Goal: Information Seeking & Learning: Learn about a topic

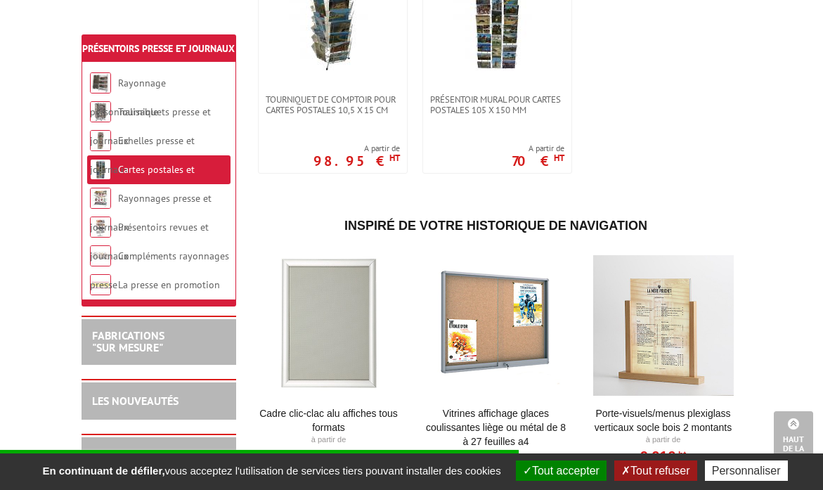
scroll to position [144, 0]
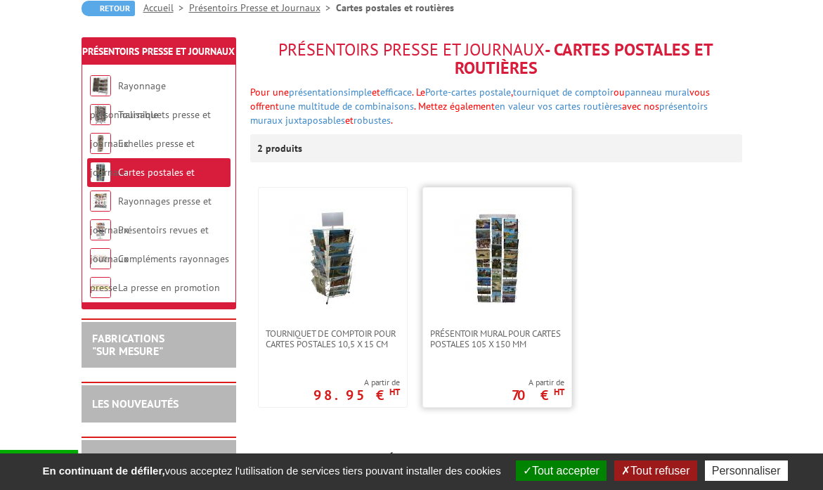
click at [504, 244] on img at bounding box center [496, 258] width 98 height 98
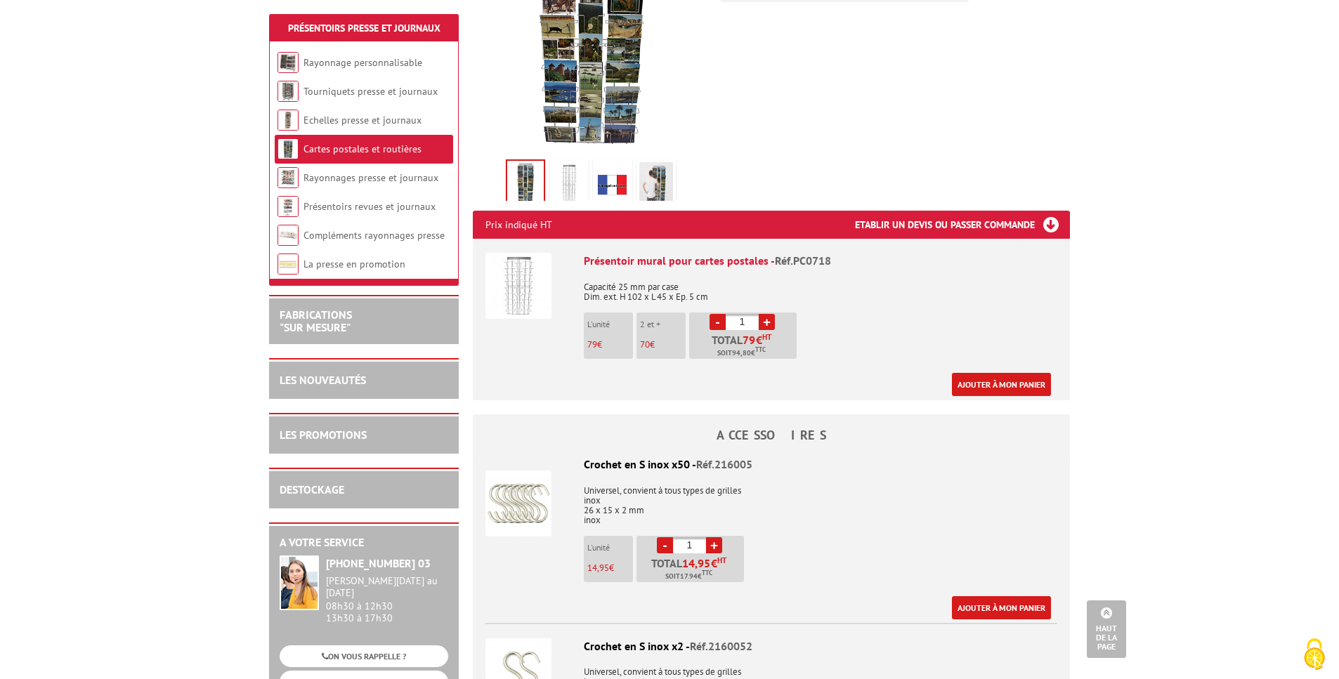
scroll to position [46, 0]
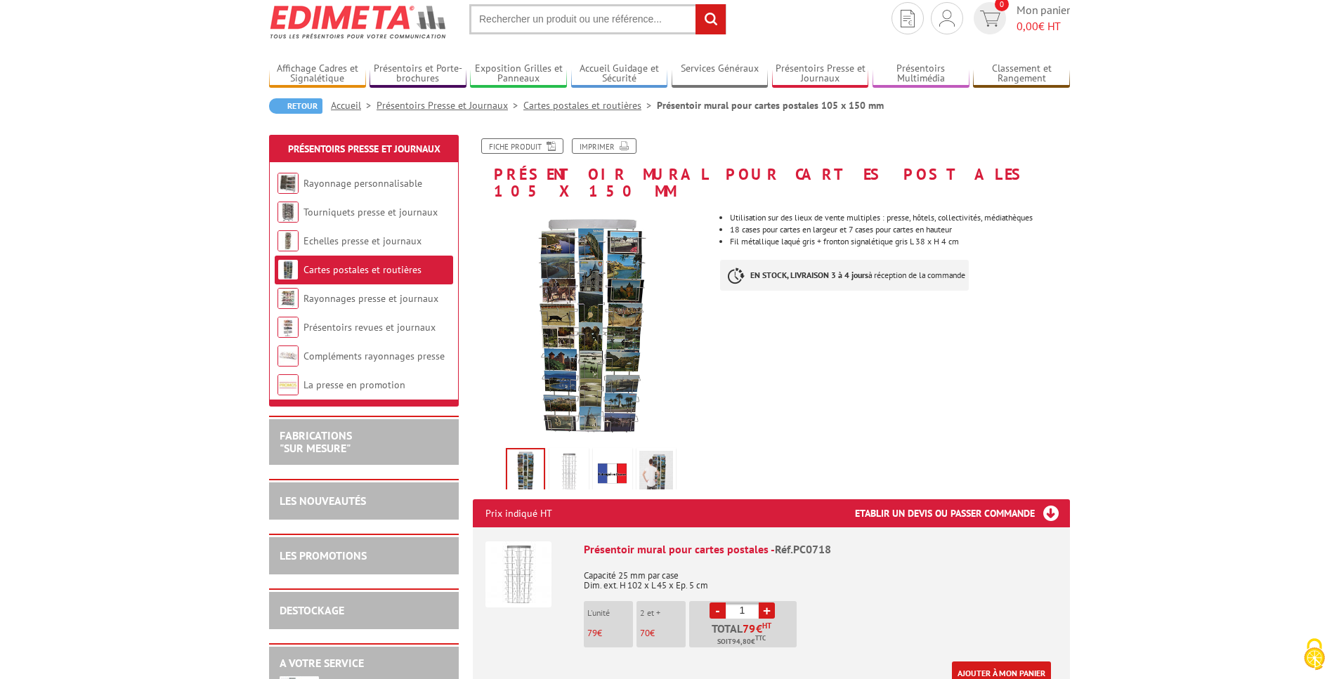
click at [567, 457] on img at bounding box center [569, 473] width 34 height 44
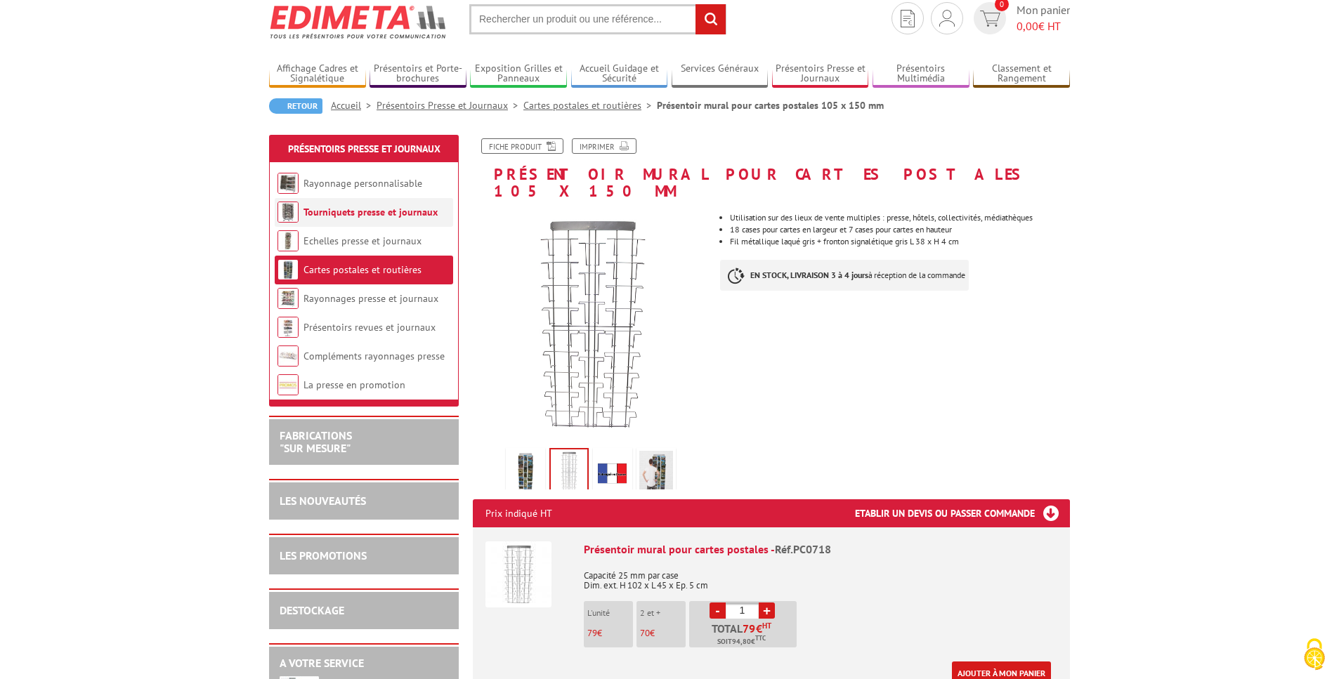
click at [362, 212] on link "Tourniquets presse et journaux" at bounding box center [370, 212] width 134 height 13
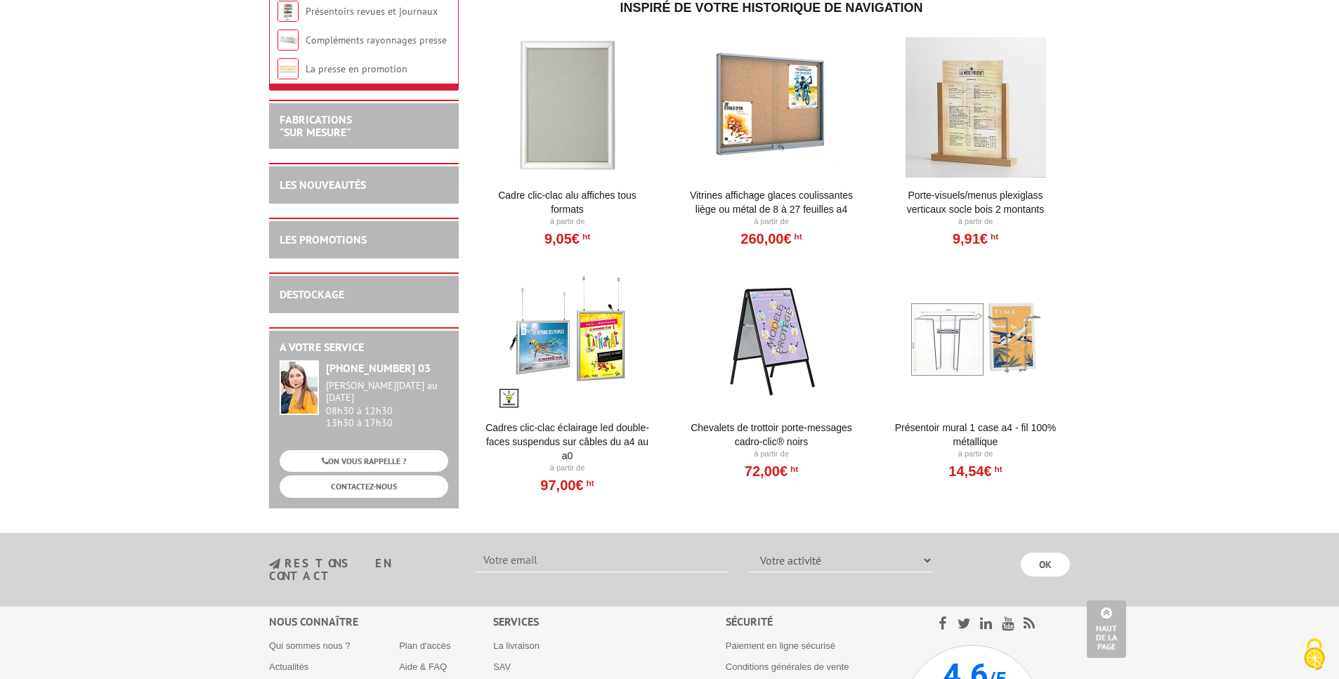
scroll to position [1016, 0]
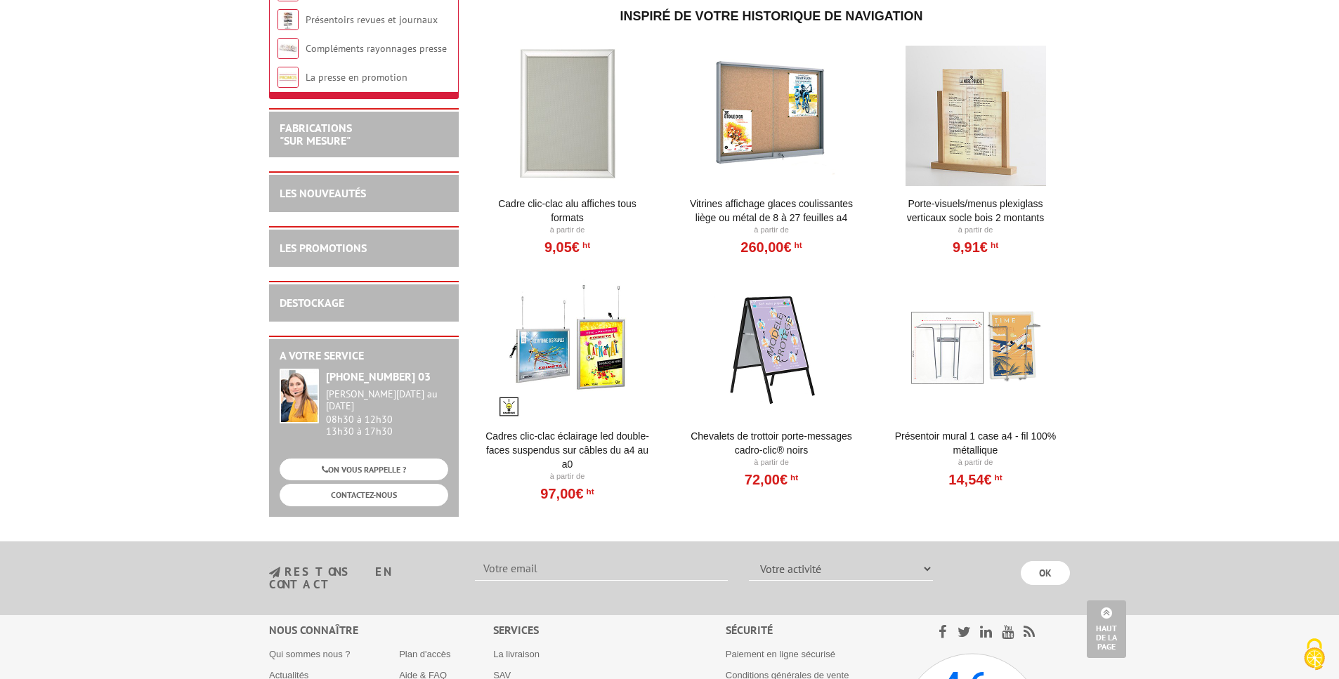
click at [988, 439] on link "Présentoir mural 1 case A4 - Fil 100% métallique" at bounding box center [976, 443] width 174 height 28
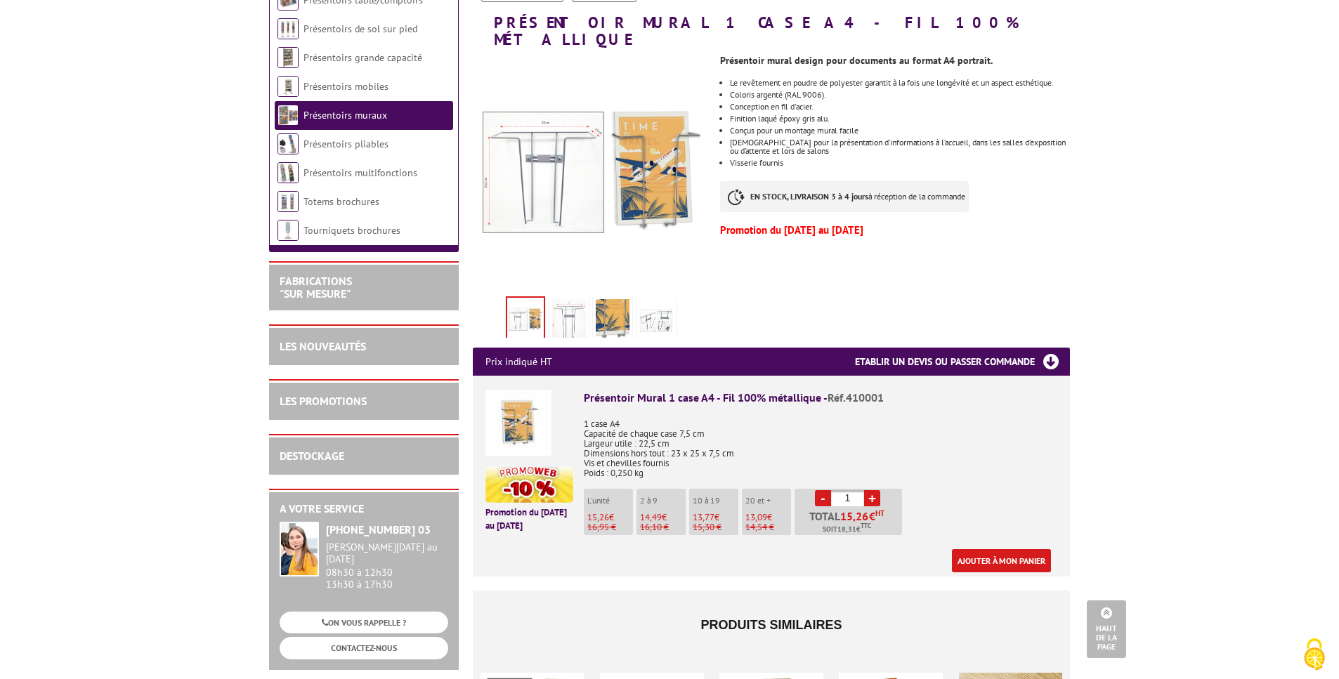
scroll to position [158, 0]
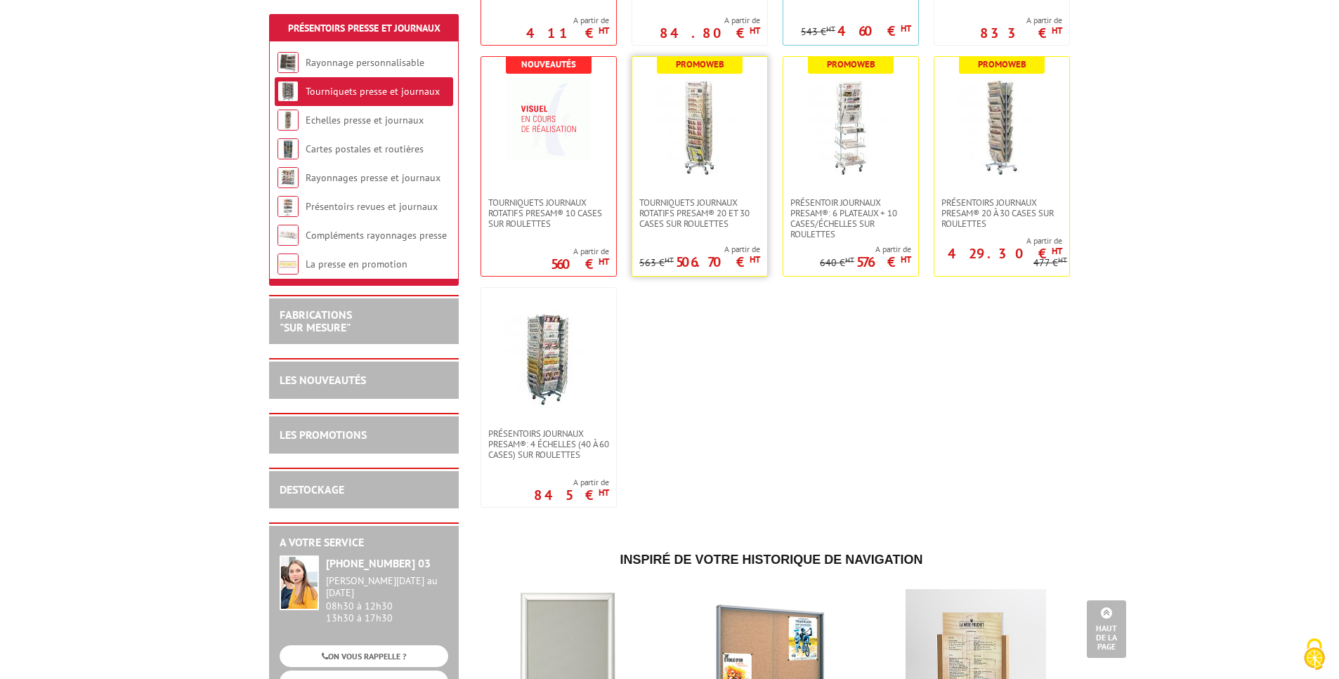
scroll to position [256, 0]
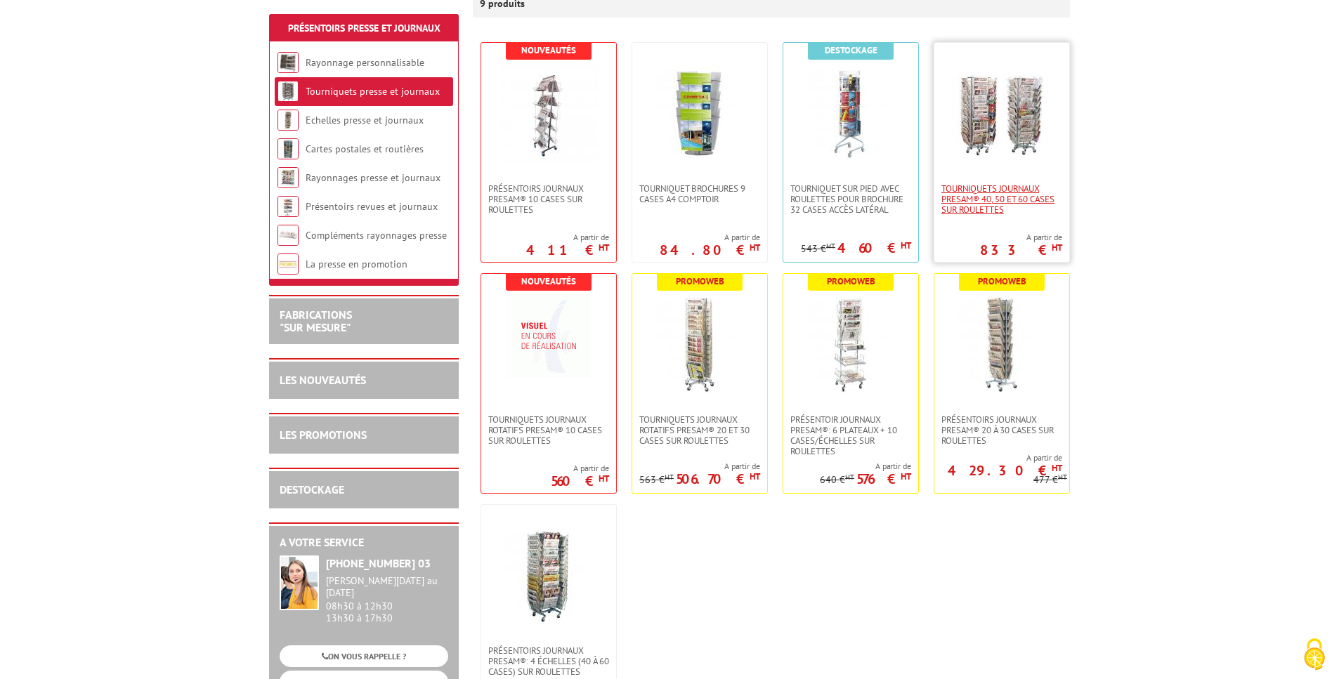
click at [1014, 195] on span "Tourniquets journaux Presam® 40, 50 et 60 cases sur roulettes" at bounding box center [1001, 199] width 121 height 32
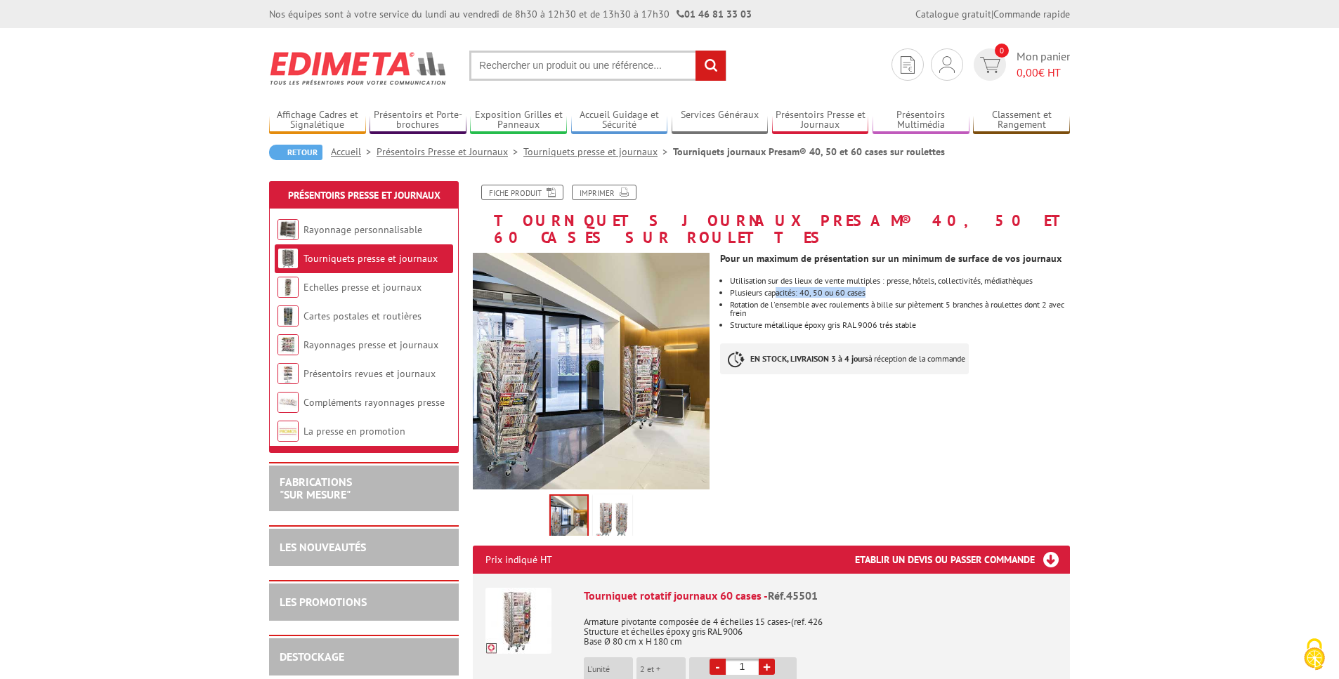
drag, startPoint x: 776, startPoint y: 273, endPoint x: 882, endPoint y: 275, distance: 106.1
click at [882, 289] on p "Plusieurs capacités: 40, 50 ou 60 cases" at bounding box center [900, 293] width 340 height 8
